Goal: Transaction & Acquisition: Purchase product/service

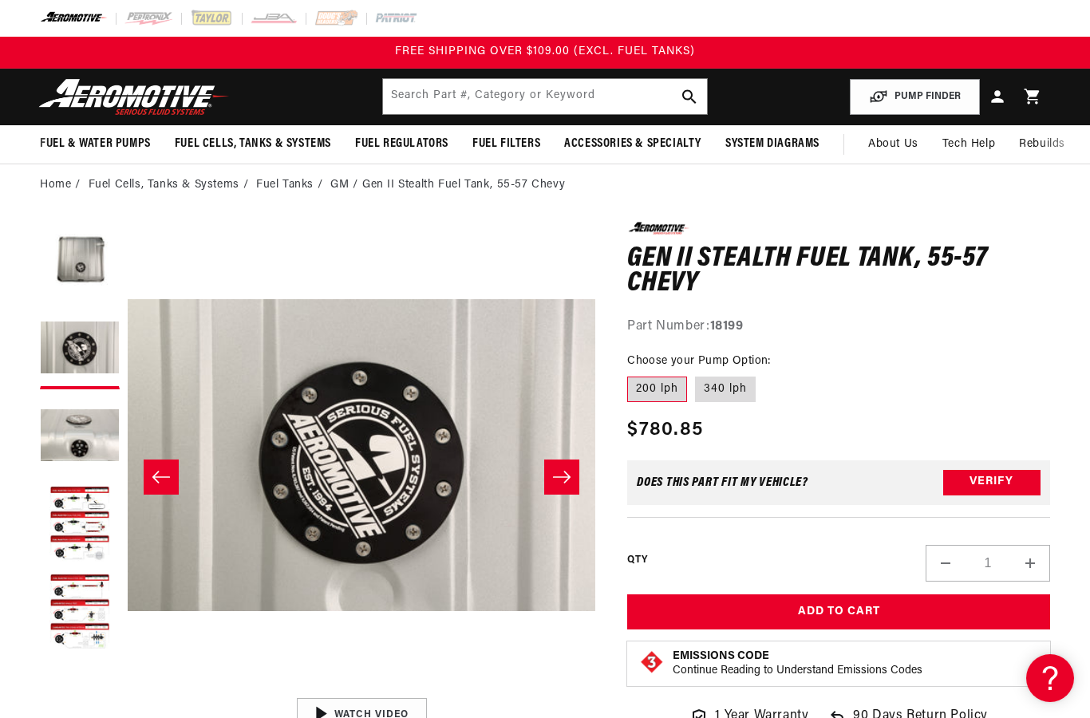
click at [67, 342] on button "Load image 2 in gallery view" at bounding box center [80, 350] width 80 height 80
click at [70, 433] on button "Load image 3 in gallery view" at bounding box center [80, 437] width 80 height 80
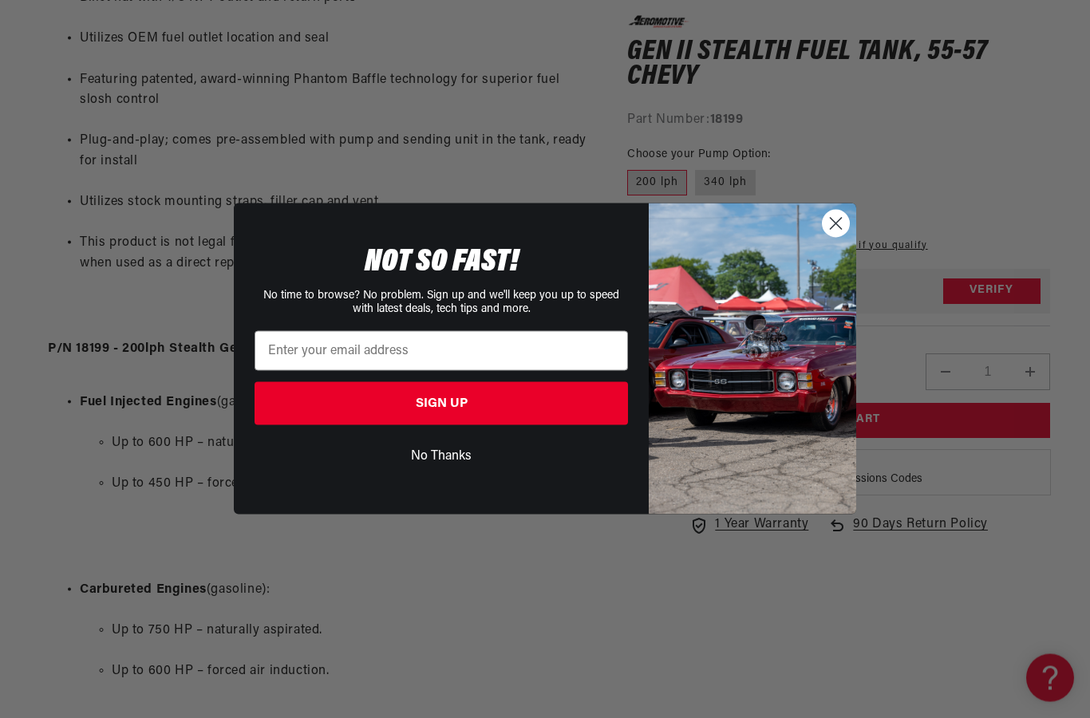
scroll to position [1083, 0]
click at [828, 237] on circle "Close dialog" at bounding box center [836, 224] width 26 height 26
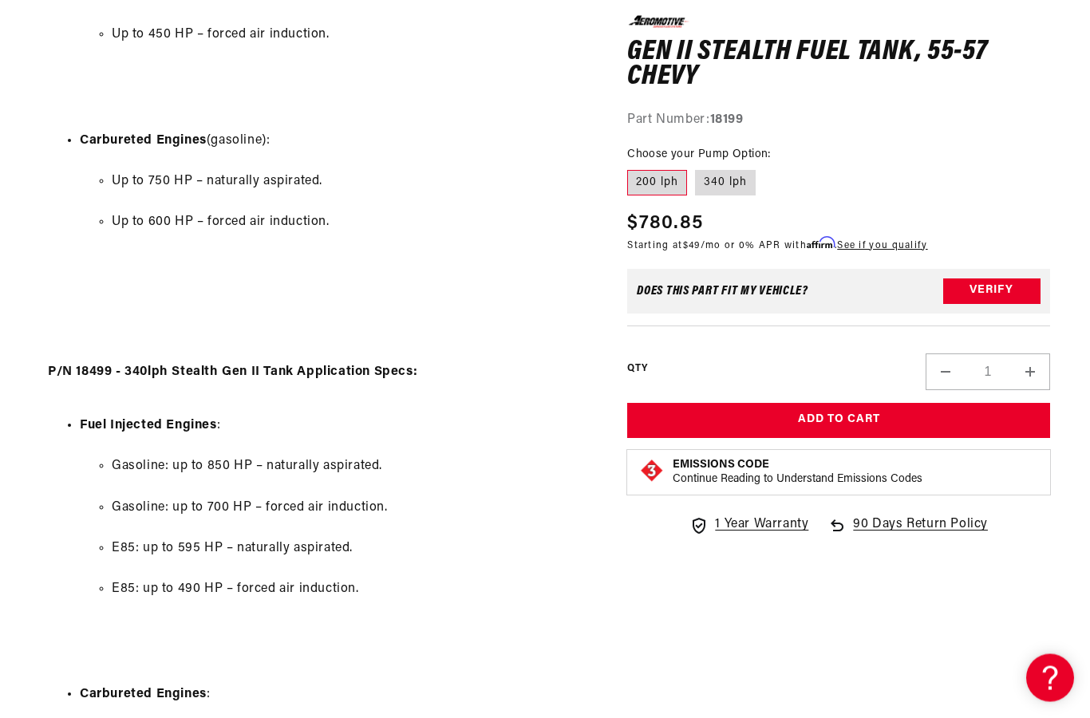
scroll to position [1532, 0]
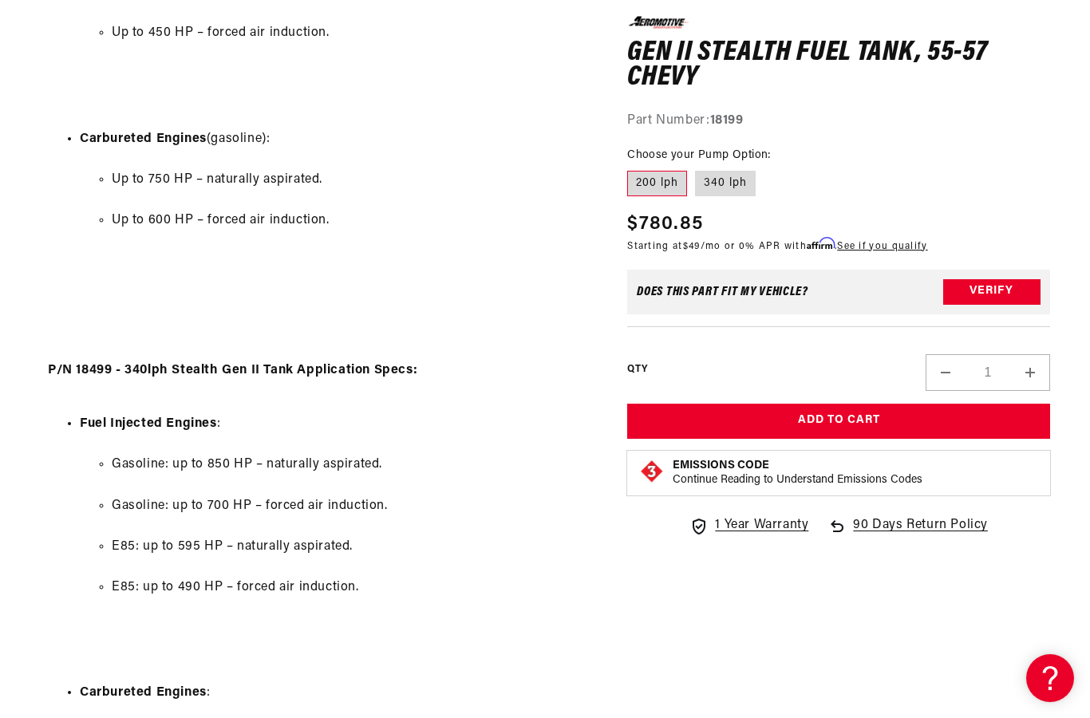
click at [718, 173] on label "340 lph" at bounding box center [725, 184] width 61 height 26
click at [696, 168] on input "340 lph" at bounding box center [695, 168] width 1 height 1
radio input "true"
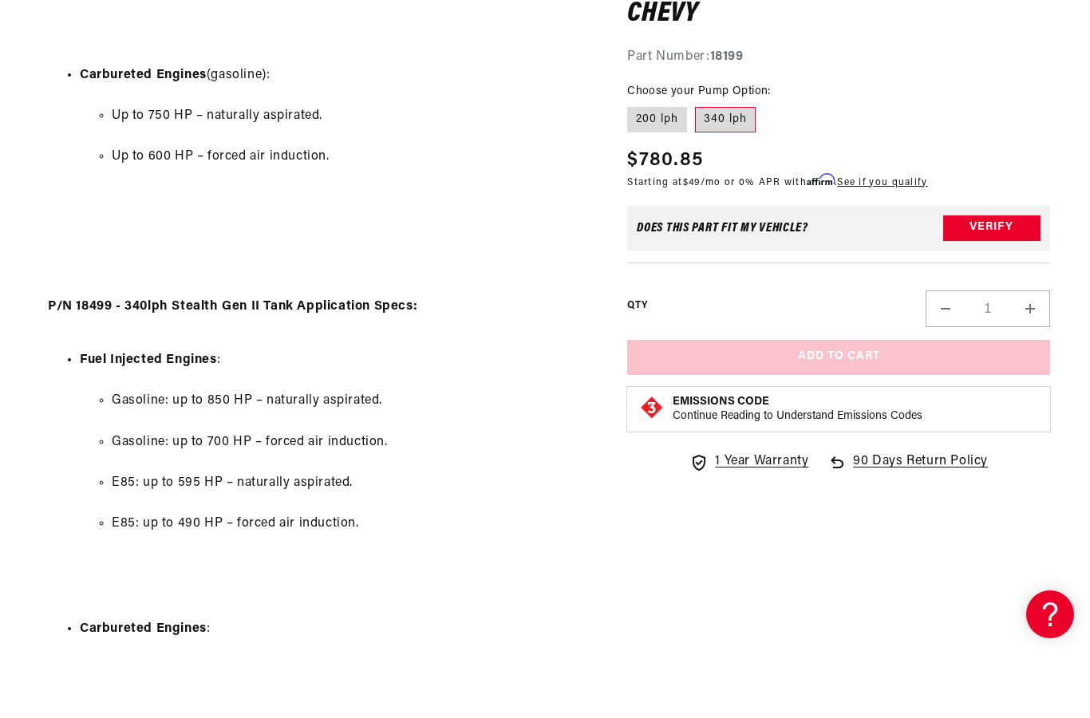
scroll to position [1596, 0]
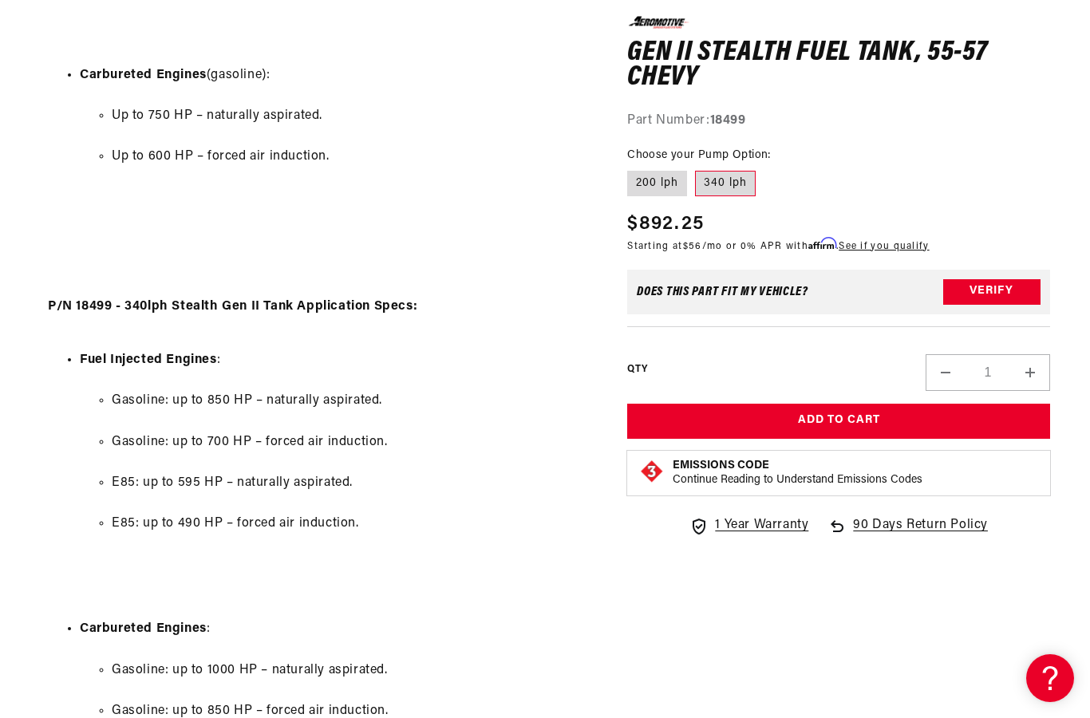
click at [647, 172] on label "200 lph" at bounding box center [657, 184] width 60 height 26
click at [632, 168] on input "200 lph" at bounding box center [631, 168] width 1 height 1
radio input "true"
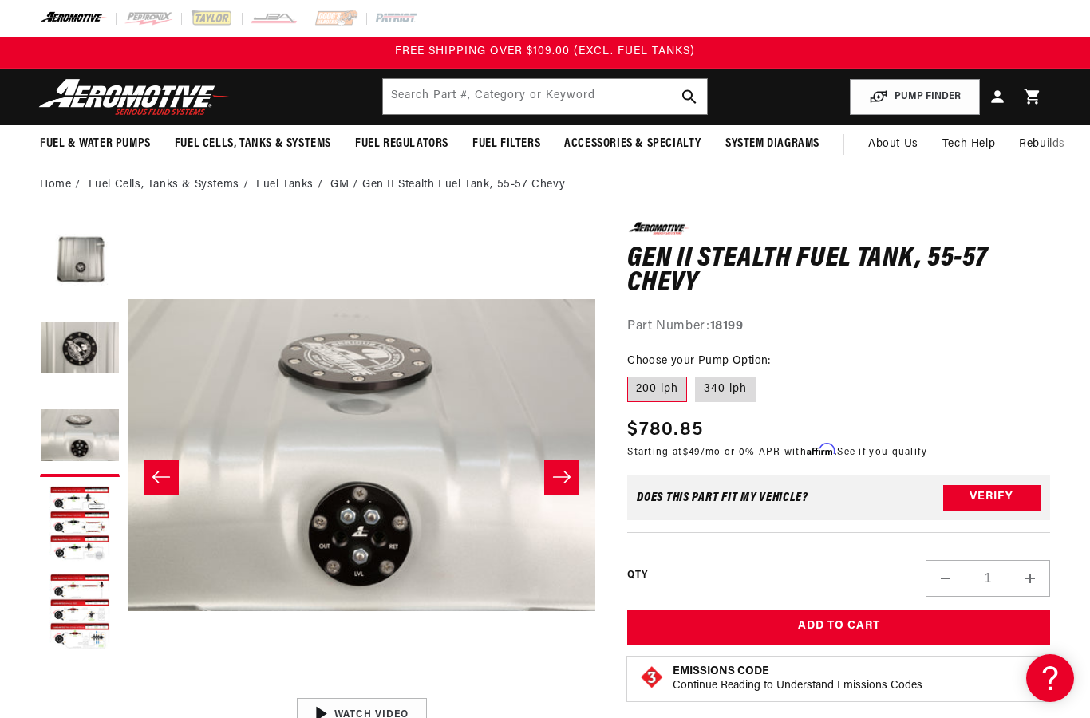
click at [78, 256] on button "Load image 1 in gallery view" at bounding box center [80, 262] width 80 height 80
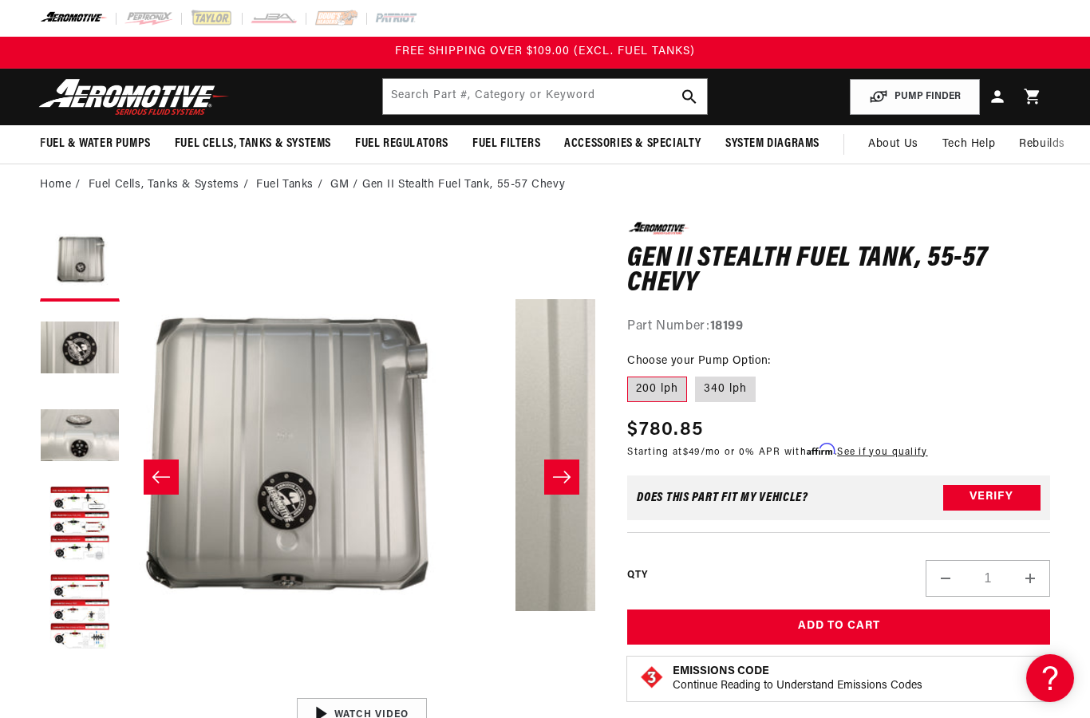
scroll to position [1, 0]
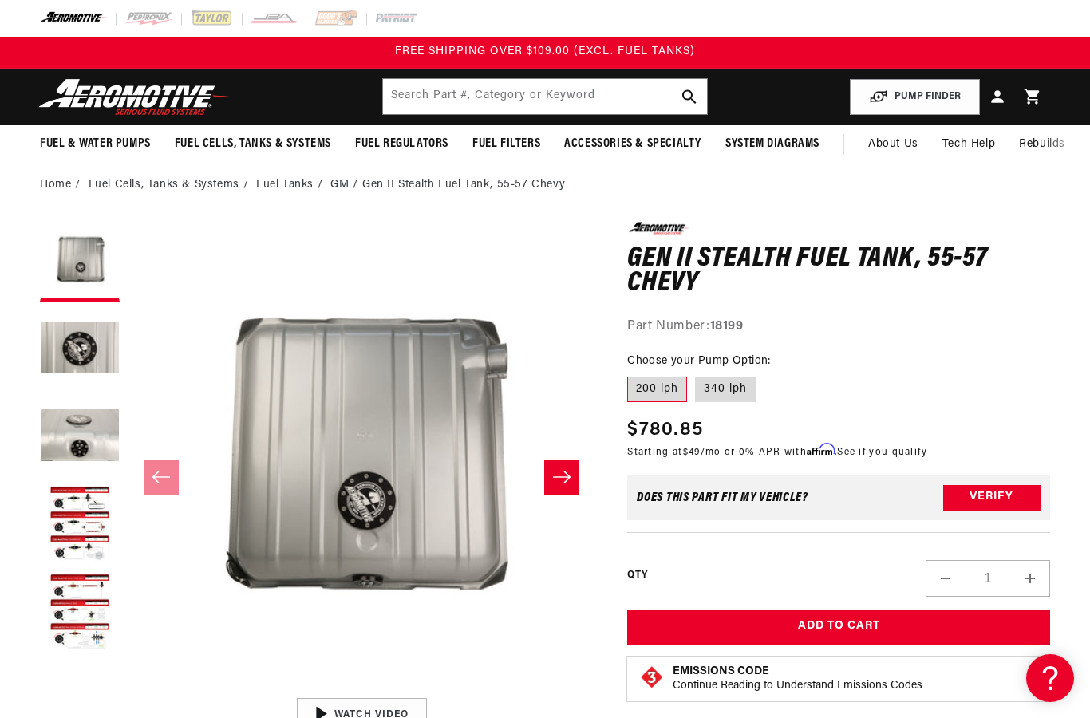
click at [73, 512] on button "Load image 4 in gallery view" at bounding box center [80, 525] width 80 height 80
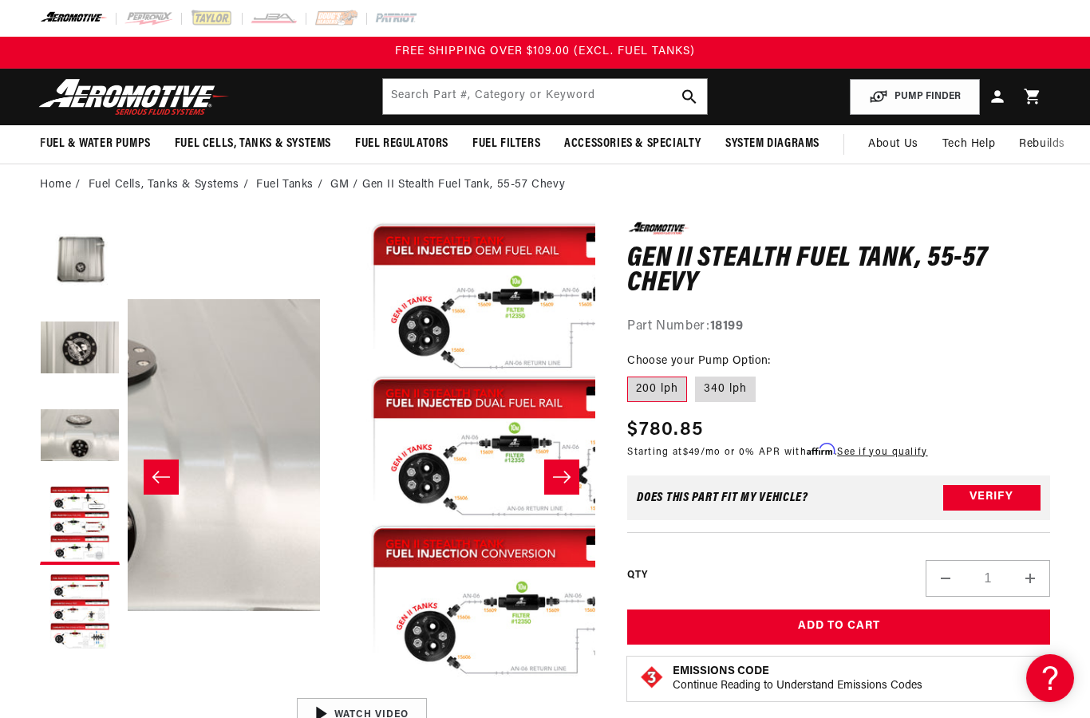
scroll to position [1, 1404]
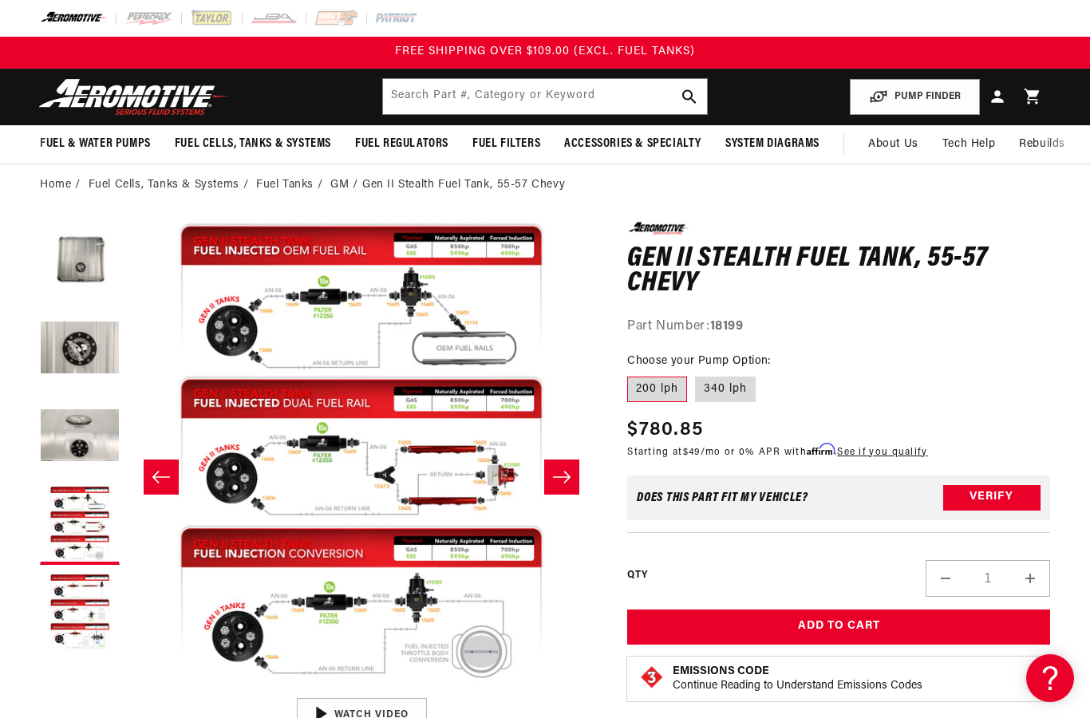
click at [73, 599] on button "Load image 5 in gallery view" at bounding box center [80, 613] width 80 height 80
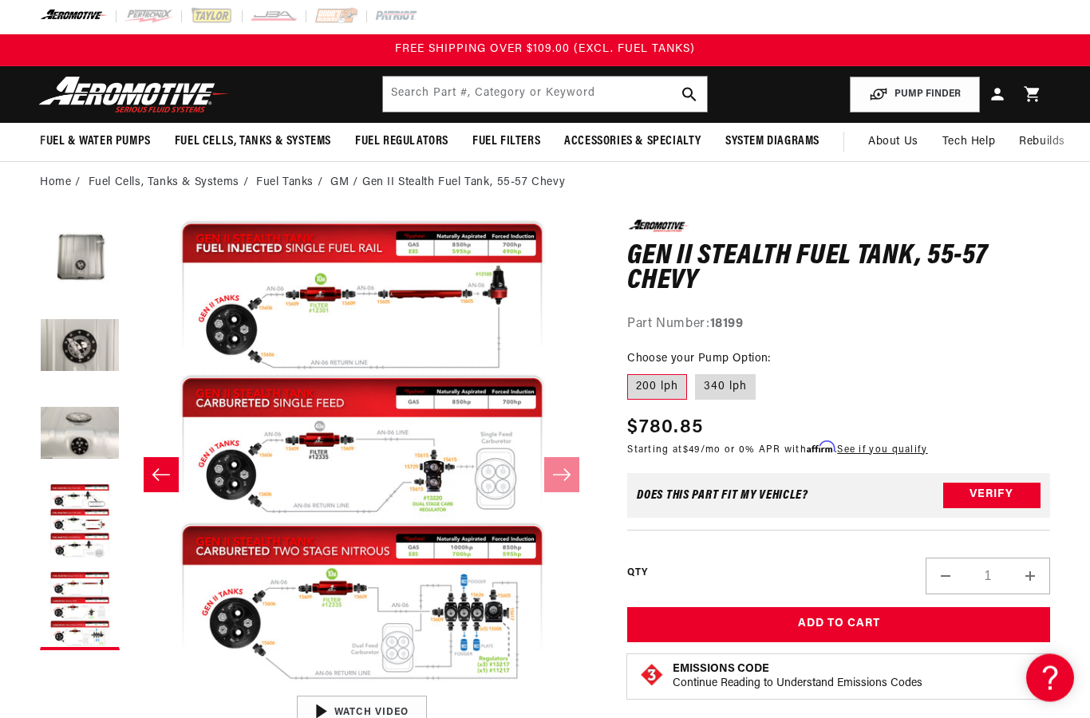
scroll to position [0, 0]
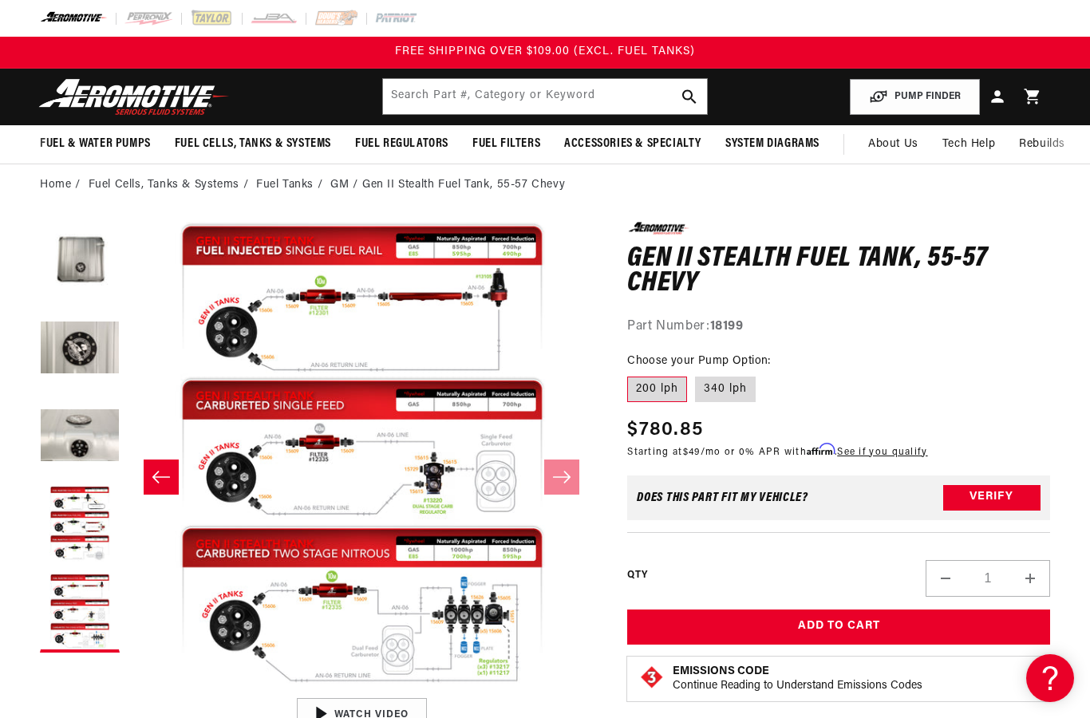
click at [74, 517] on button "Load image 4 in gallery view" at bounding box center [80, 525] width 80 height 80
